Goal: Information Seeking & Learning: Learn about a topic

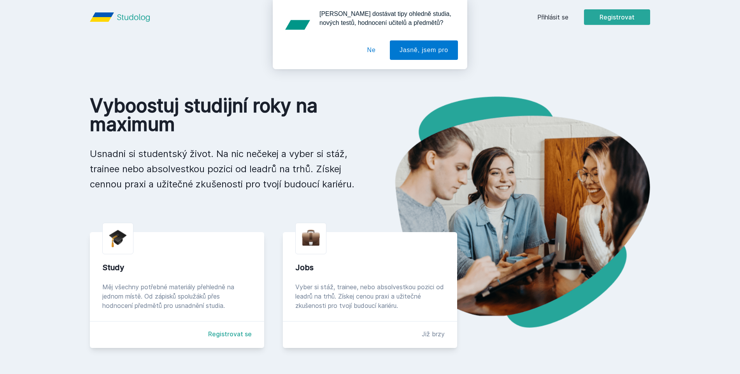
click at [545, 14] on div "[PERSON_NAME] dostávat tipy ohledně studia, nových testů, hodnocení učitelů a p…" at bounding box center [370, 34] width 740 height 69
click at [546, 18] on div "[PERSON_NAME] dostávat tipy ohledně studia, nových testů, hodnocení učitelů a p…" at bounding box center [370, 34] width 740 height 69
click at [424, 47] on button "Jasně, jsem pro" at bounding box center [424, 49] width 68 height 19
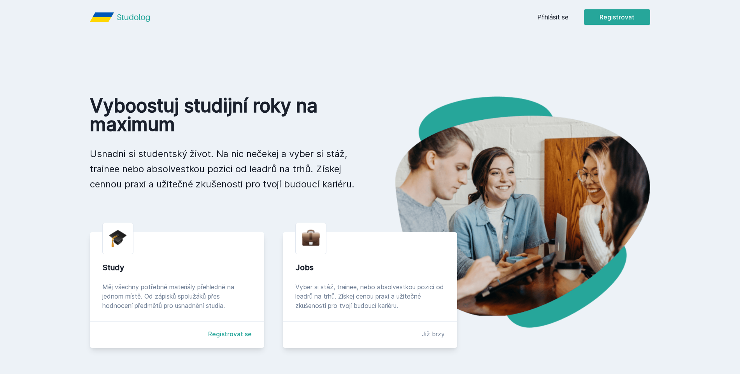
click at [539, 18] on link "Přihlásit se" at bounding box center [552, 16] width 31 height 9
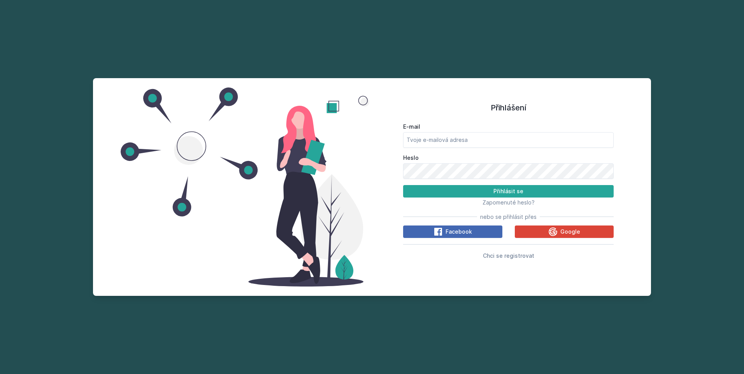
click at [529, 126] on label "E-mail" at bounding box center [508, 127] width 210 height 8
click at [529, 132] on input "E-mail" at bounding box center [508, 140] width 210 height 16
click at [518, 145] on input "E-mail" at bounding box center [508, 140] width 210 height 16
type input "[PERSON_NAME][EMAIL_ADDRESS][DOMAIN_NAME]"
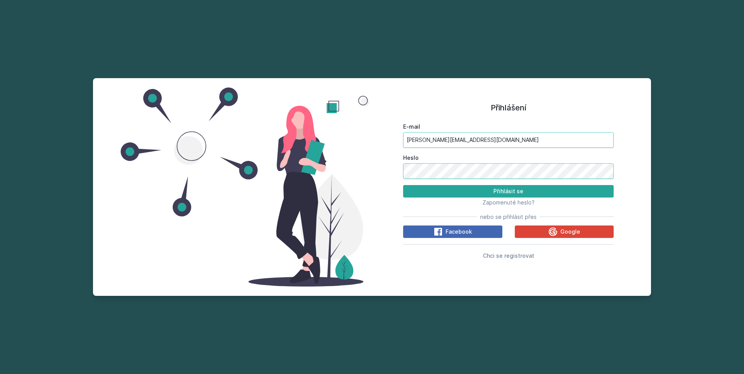
click at [403, 185] on button "Přihlásit se" at bounding box center [508, 191] width 210 height 12
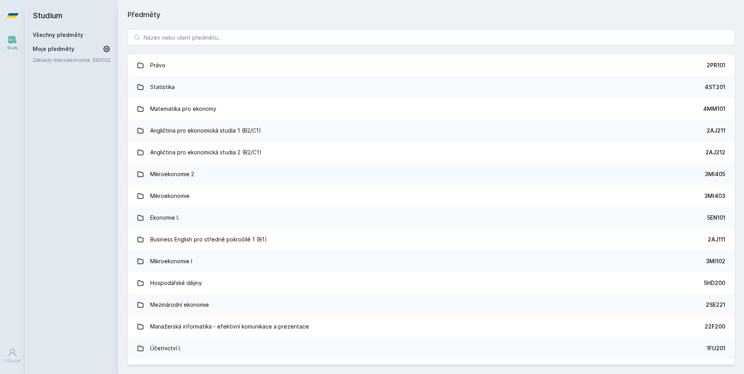
click at [208, 28] on div "Právo 2PR101 Statistika 4ST201 Matematika pro ekonomy 4MM101 Angličtina pro eko…" at bounding box center [430, 197] width 625 height 354
click at [210, 31] on input "search" at bounding box center [431, 38] width 607 height 16
click at [210, 32] on input "search" at bounding box center [431, 38] width 607 height 16
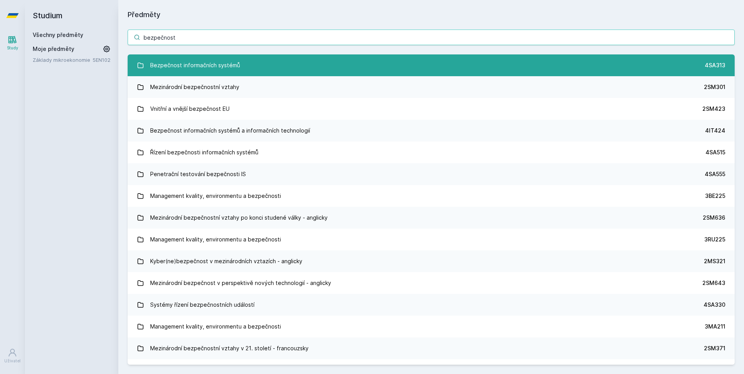
type input "bezpečnost"
click at [200, 65] on div "Bezpečnost informačních systémů" at bounding box center [195, 66] width 90 height 16
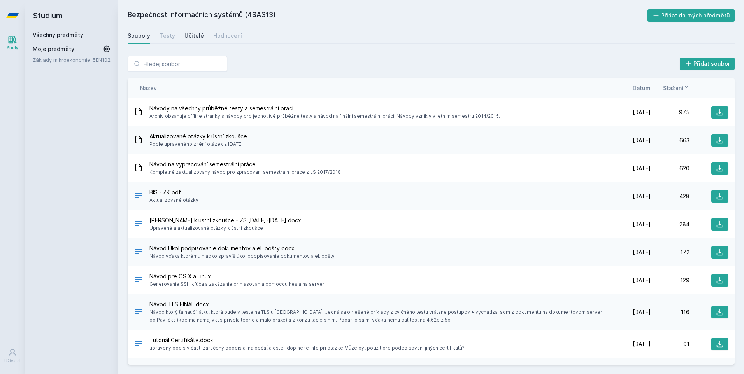
click at [187, 34] on div "Učitelé" at bounding box center [193, 36] width 19 height 8
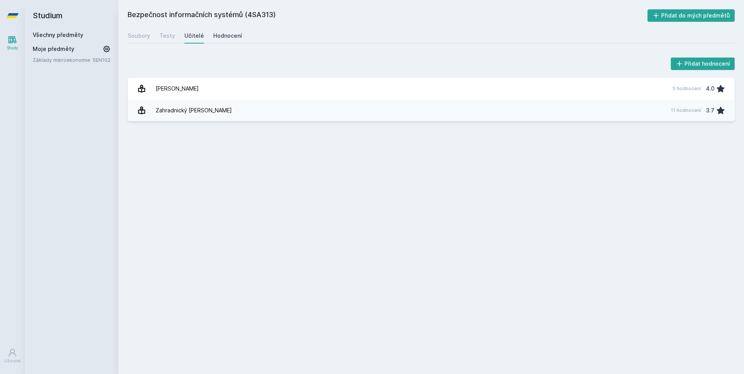
click at [232, 31] on link "Hodnocení" at bounding box center [227, 36] width 29 height 16
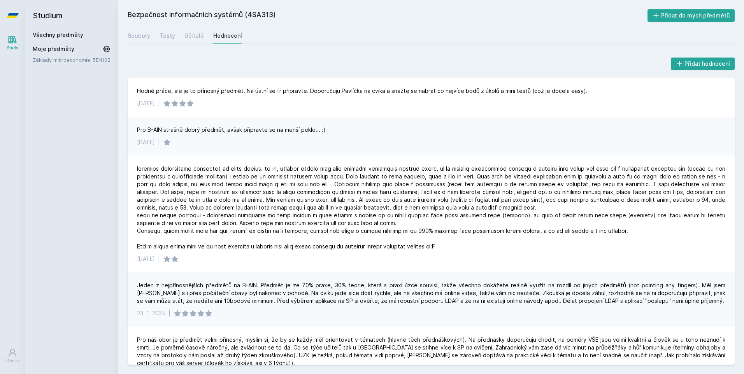
click at [365, 143] on div "[DATE] |" at bounding box center [431, 142] width 588 height 8
click at [364, 142] on div "[DATE] |" at bounding box center [431, 142] width 588 height 8
drag, startPoint x: 411, startPoint y: 122, endPoint x: 612, endPoint y: 119, distance: 201.1
click at [612, 119] on div "Pro B-AIN strašně dobrý předmět, avšak připravte se na menší peklo... :) [DATE]…" at bounding box center [431, 136] width 607 height 39
drag, startPoint x: 587, startPoint y: 43, endPoint x: 570, endPoint y: 25, distance: 25.3
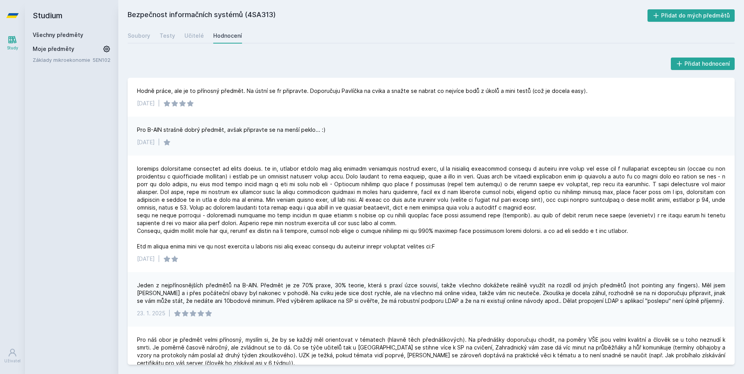
click at [587, 43] on div "Soubory Testy Učitelé Hodnocení" at bounding box center [431, 36] width 607 height 16
click at [569, 24] on div "Bezpečnost informačních systémů (4SA313) Přidat do mých předmětů [GEOGRAPHIC_DA…" at bounding box center [431, 187] width 607 height 356
